Goal: Information Seeking & Learning: Learn about a topic

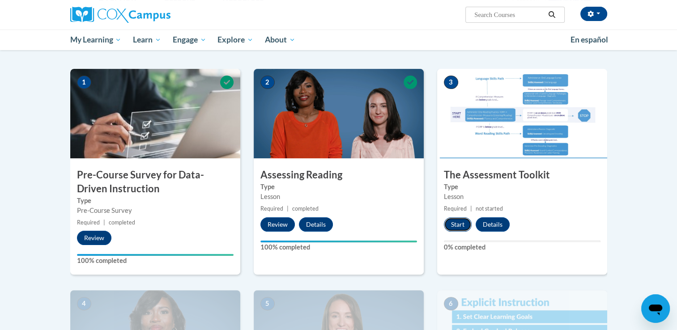
click at [455, 223] on button "Start" at bounding box center [458, 224] width 28 height 14
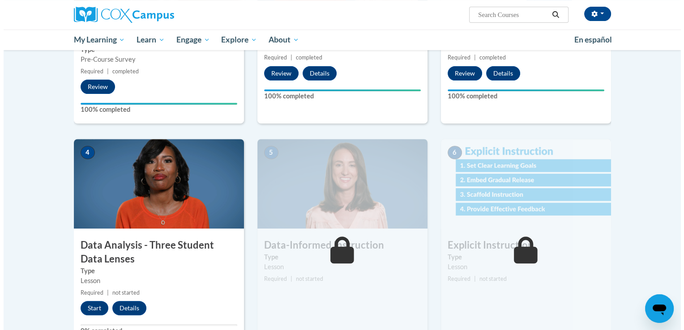
scroll to position [358, 0]
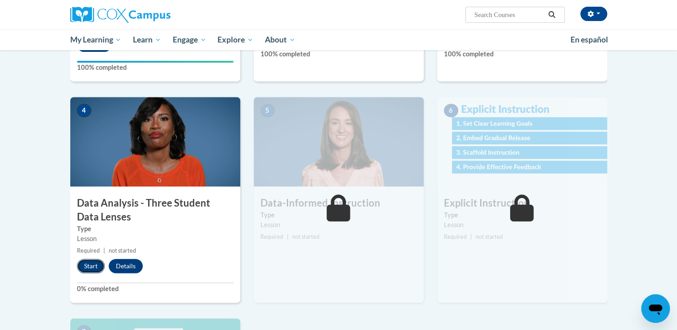
click at [93, 261] on button "Start" at bounding box center [91, 266] width 28 height 14
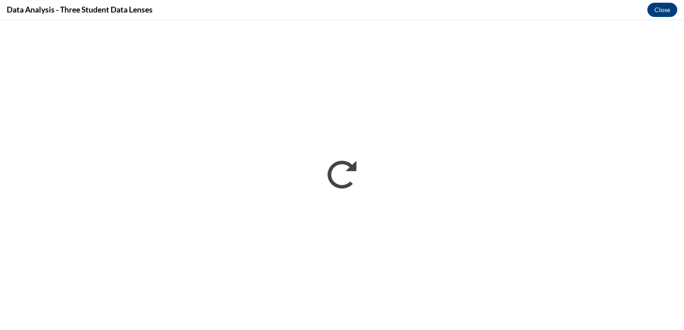
scroll to position [0, 0]
